Goal: Transaction & Acquisition: Purchase product/service

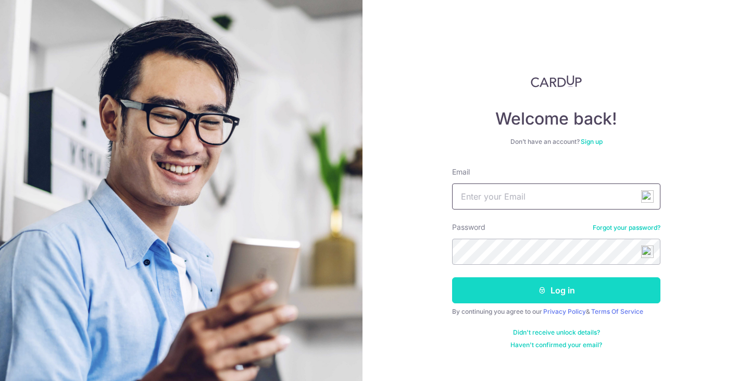
type input "[EMAIL_ADDRESS][DOMAIN_NAME]"
click at [513, 289] on button "Log in" at bounding box center [556, 290] width 208 height 26
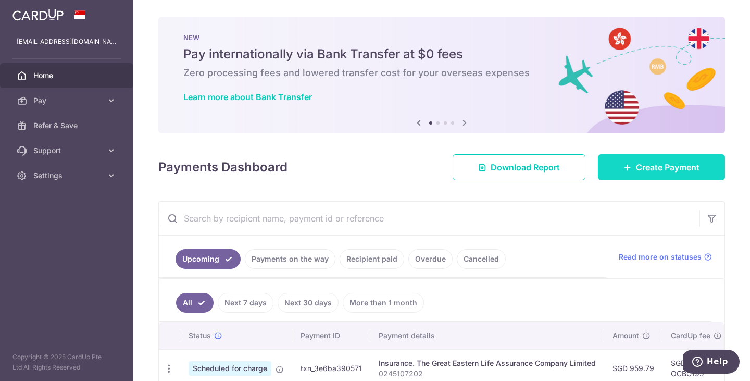
click at [656, 169] on span "Create Payment" at bounding box center [668, 167] width 64 height 13
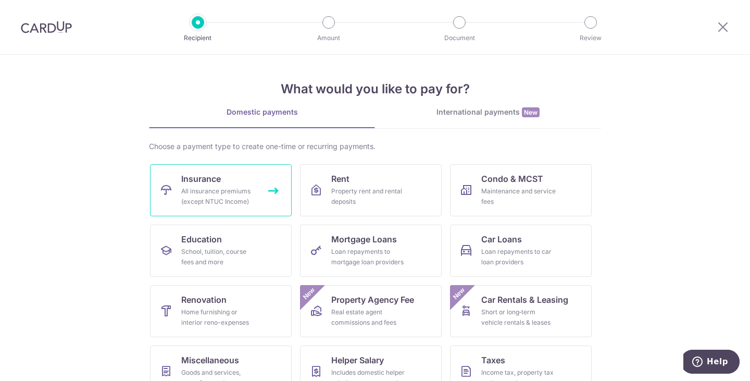
click at [229, 186] on link "Insurance All insurance premiums (except NTUC Income)" at bounding box center [221, 190] width 142 height 52
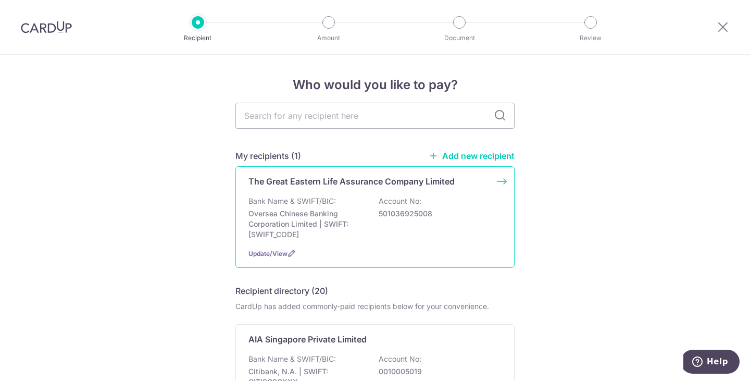
click at [363, 195] on div "The Great Eastern Life Assurance Company Limited Bank Name & SWIFT/BIC: Oversea…" at bounding box center [375, 217] width 279 height 102
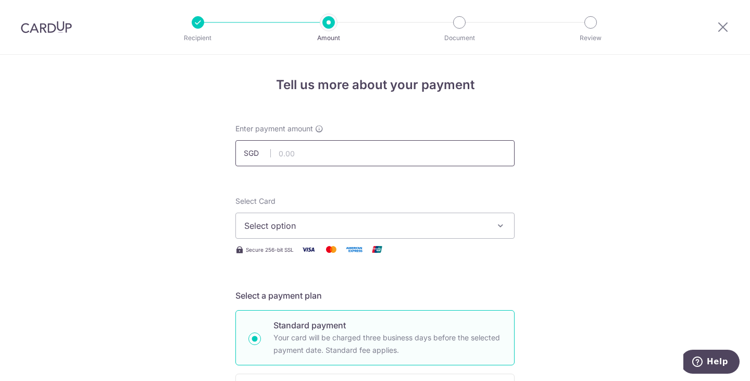
click at [316, 152] on input "text" at bounding box center [375, 153] width 279 height 26
type input "2,500.00"
click at [438, 199] on div "Select Card Select option Add credit card Your Cards **** 1004 **** 5479 **** 8…" at bounding box center [375, 217] width 279 height 43
click at [418, 230] on span "Select option" at bounding box center [365, 225] width 243 height 13
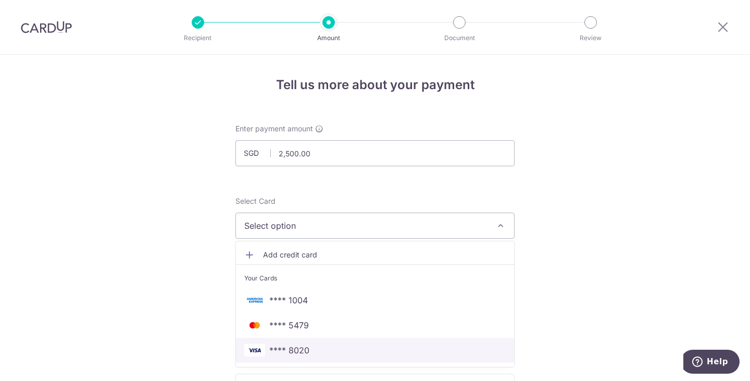
click at [365, 347] on span "**** 8020" at bounding box center [375, 350] width 262 height 13
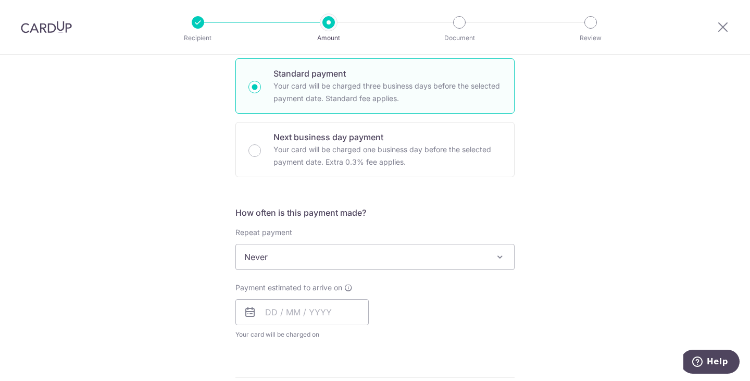
scroll to position [255, 0]
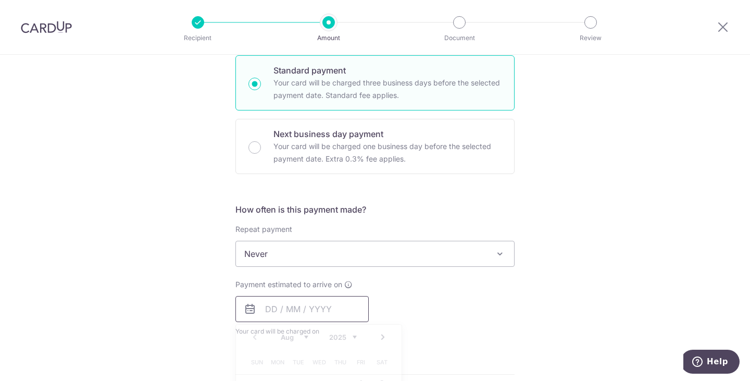
click at [276, 305] on input "text" at bounding box center [302, 309] width 133 height 26
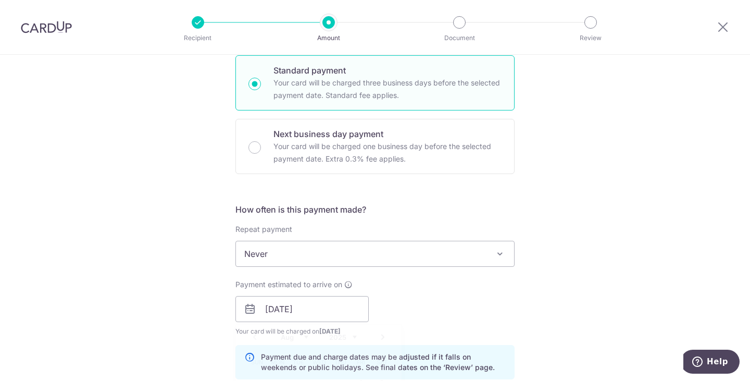
click at [516, 333] on div "Payment estimated to arrive on 15/08/2025 Prev Next Aug Sep Oct Nov Dec 2025 20…" at bounding box center [375, 307] width 292 height 57
click at [282, 314] on input "15/08/2025" at bounding box center [302, 309] width 133 height 26
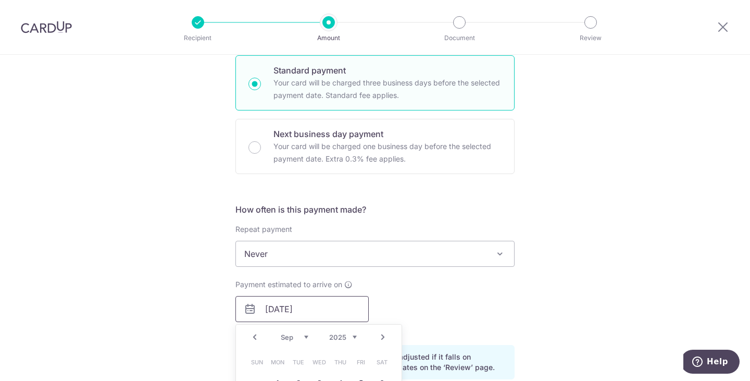
click at [271, 309] on input "15/09/2025" at bounding box center [302, 309] width 133 height 26
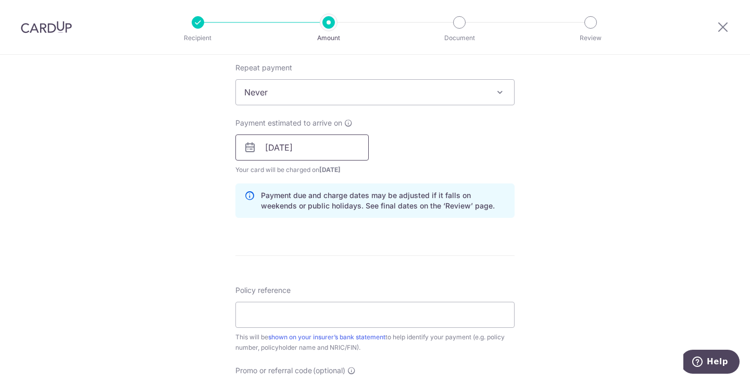
scroll to position [417, 0]
type input "[DATE]"
click at [455, 314] on input "Policy reference" at bounding box center [375, 314] width 279 height 26
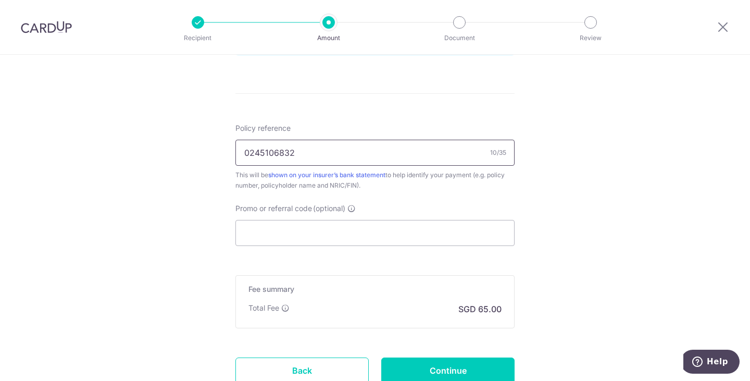
scroll to position [579, 0]
type input "0245106832"
click at [401, 224] on input "Promo or referral code (optional)" at bounding box center [375, 232] width 279 height 26
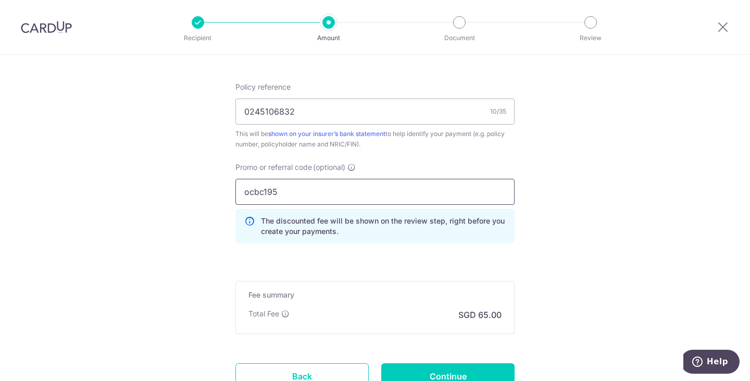
scroll to position [680, 0]
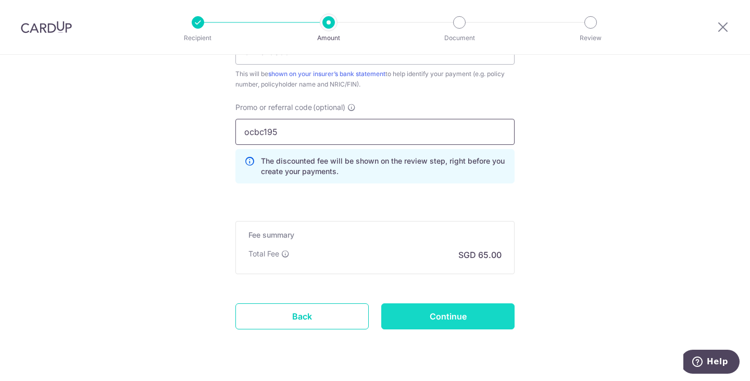
type input "ocbc195"
click at [474, 328] on input "Continue" at bounding box center [447, 316] width 133 height 26
type input "Create Schedule"
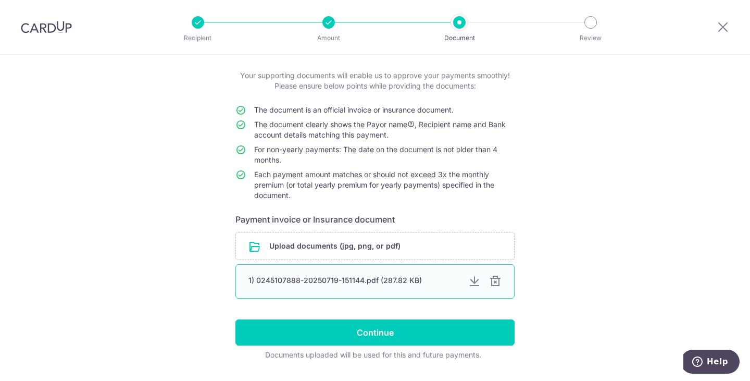
click at [495, 277] on div at bounding box center [495, 281] width 13 height 13
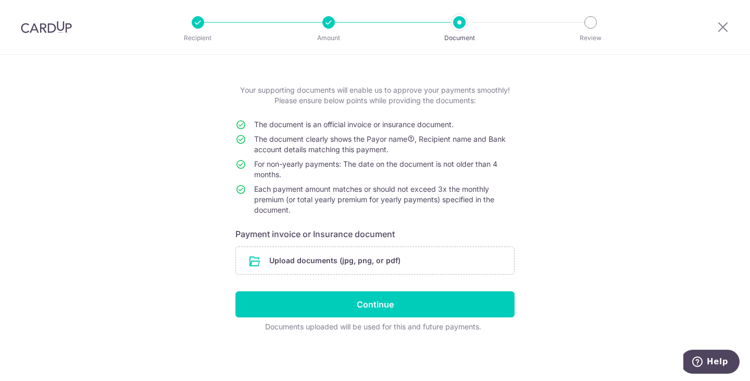
scroll to position [39, 0]
click at [412, 255] on input "file" at bounding box center [375, 260] width 278 height 27
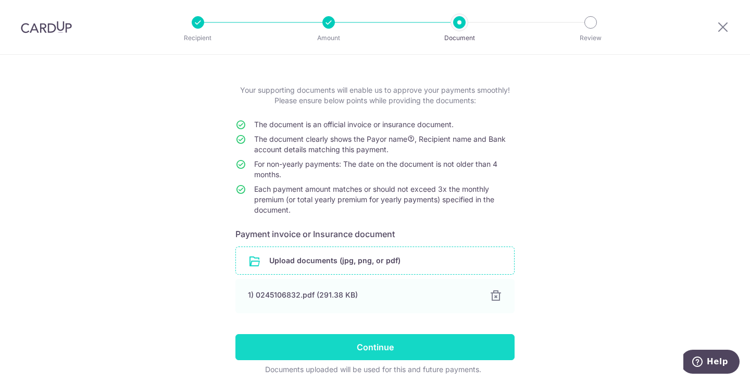
click at [450, 342] on input "Continue" at bounding box center [375, 347] width 279 height 26
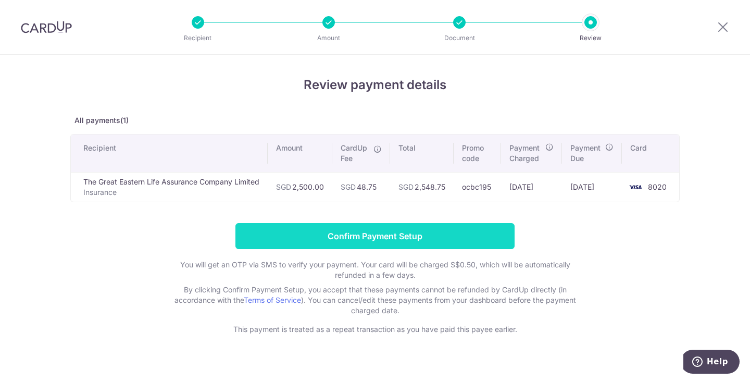
click at [425, 242] on input "Confirm Payment Setup" at bounding box center [375, 236] width 279 height 26
